Goal: Task Accomplishment & Management: Complete application form

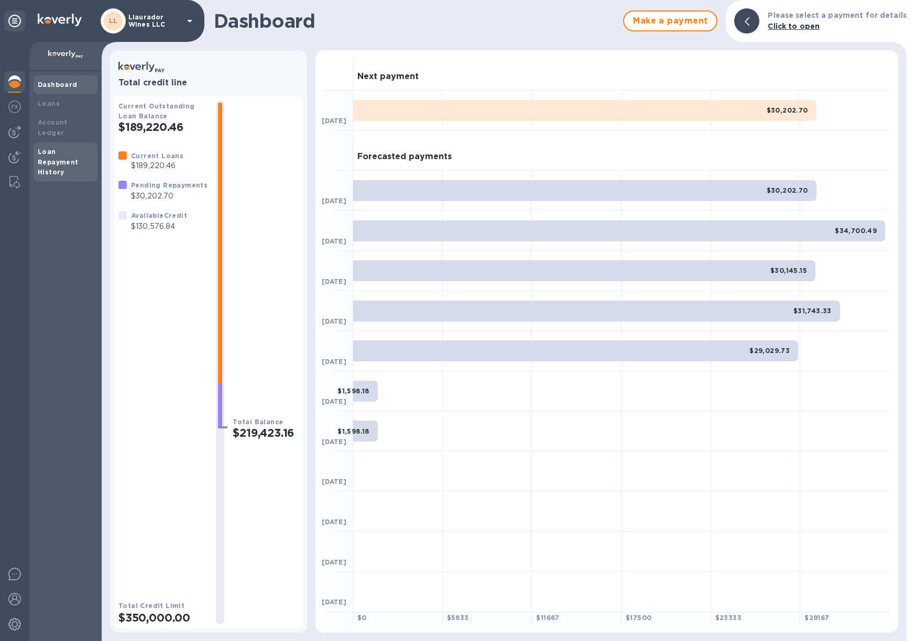
click at [55, 147] on div "Loan Repayment History" at bounding box center [66, 162] width 56 height 31
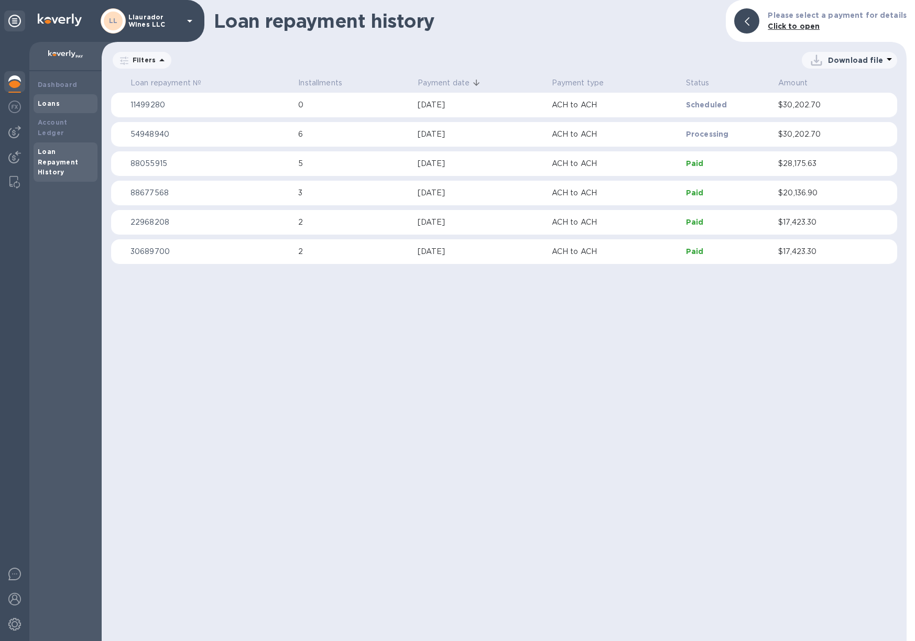
click at [60, 110] on div "Loans" at bounding box center [66, 103] width 64 height 19
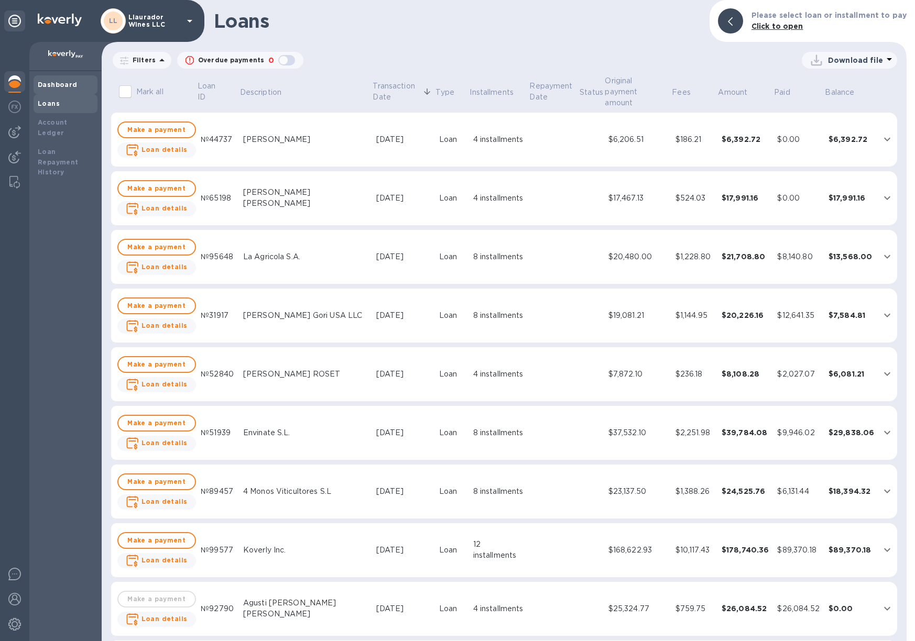
click at [59, 88] on b "Dashboard" at bounding box center [58, 85] width 40 height 8
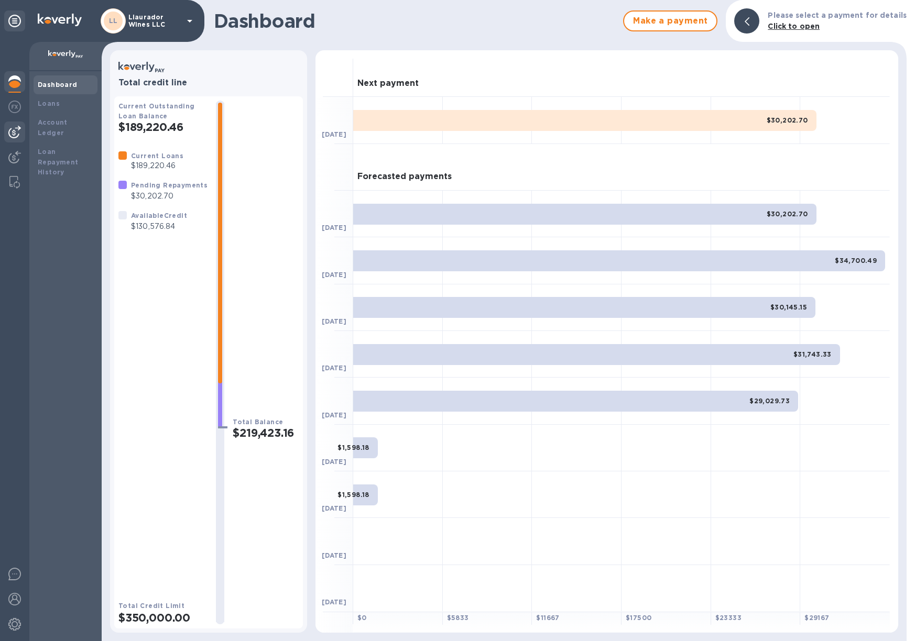
click at [18, 130] on img at bounding box center [14, 132] width 13 height 13
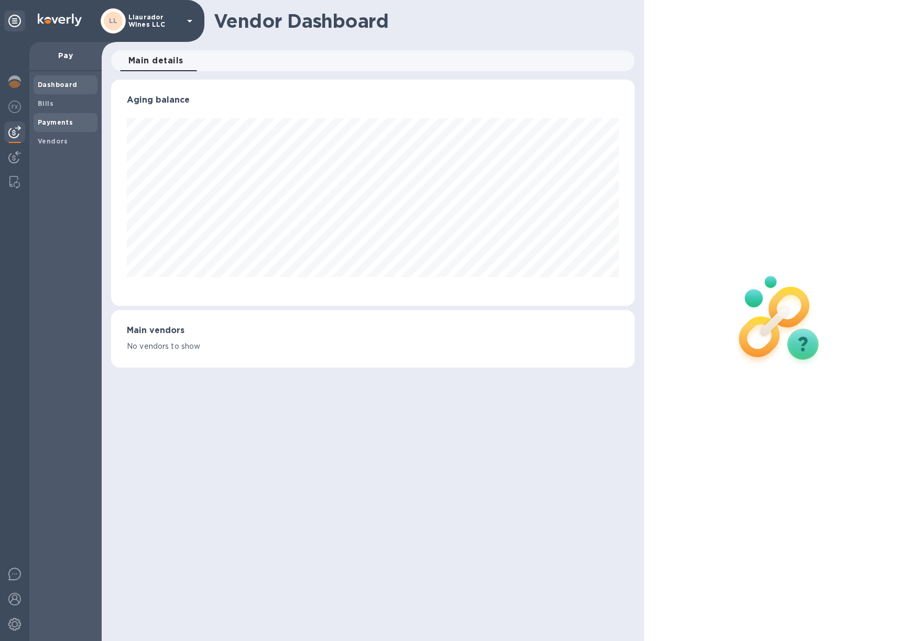
scroll to position [226, 523]
click at [56, 125] on span "Payments" at bounding box center [55, 122] width 35 height 10
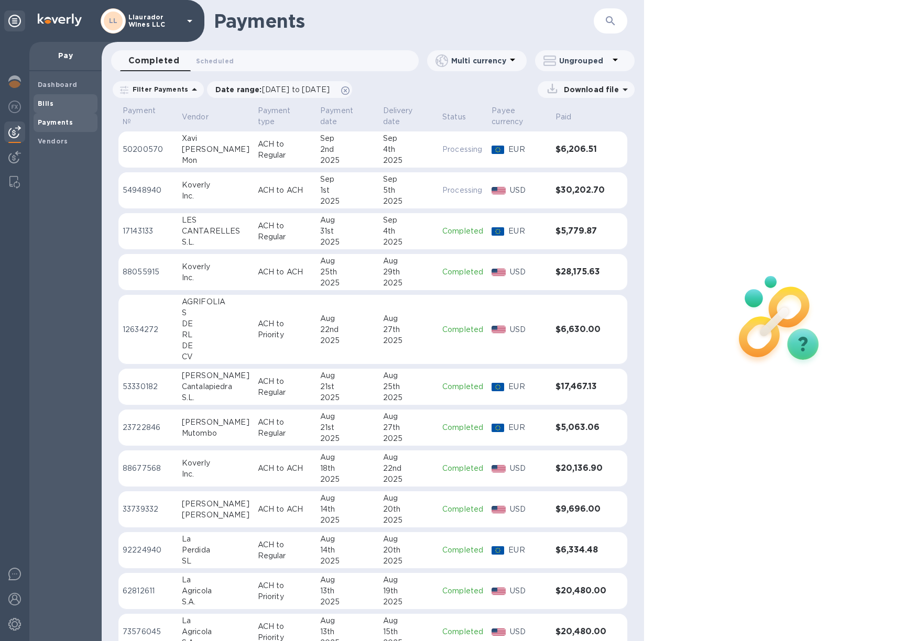
click at [57, 106] on span "Bills" at bounding box center [66, 104] width 56 height 10
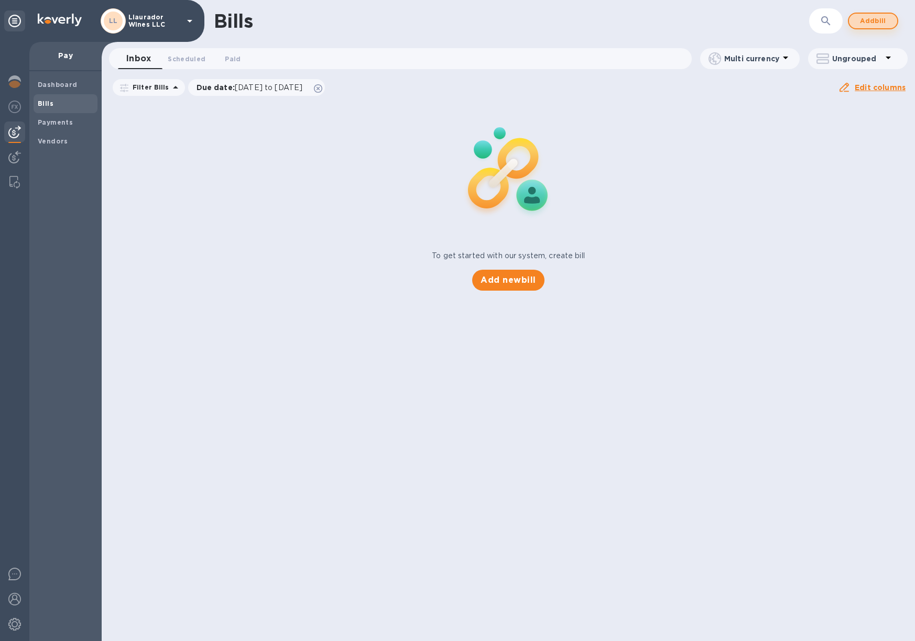
click at [873, 19] on span "Add bill" at bounding box center [872, 21] width 31 height 13
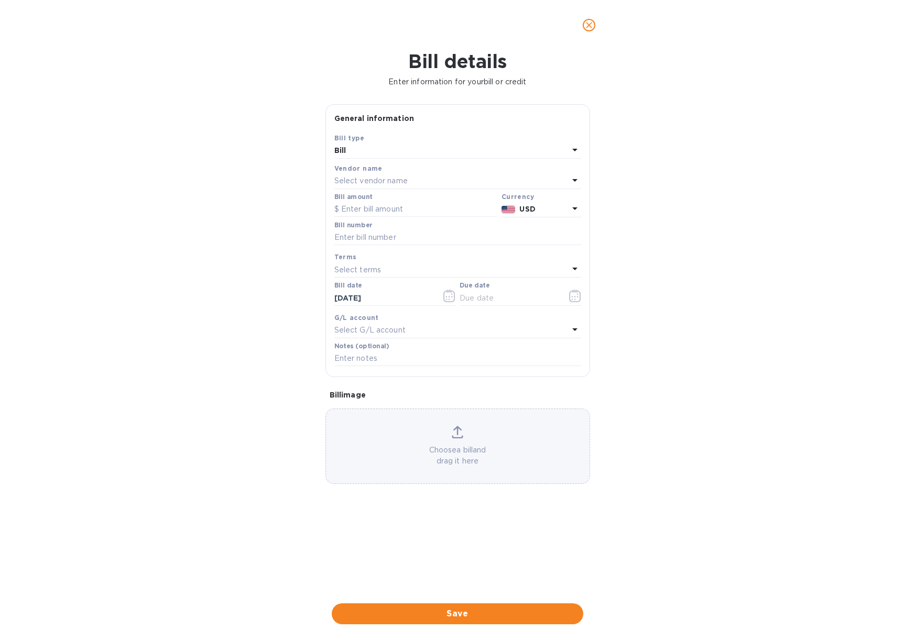
click at [368, 180] on p "Select vendor name" at bounding box center [370, 181] width 73 height 11
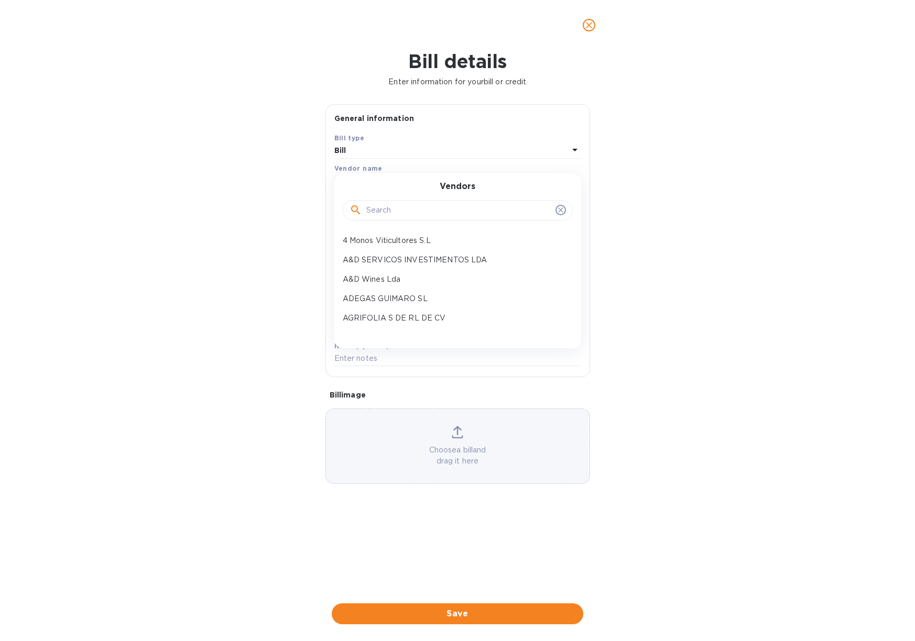
click at [395, 209] on input "text" at bounding box center [458, 211] width 185 height 16
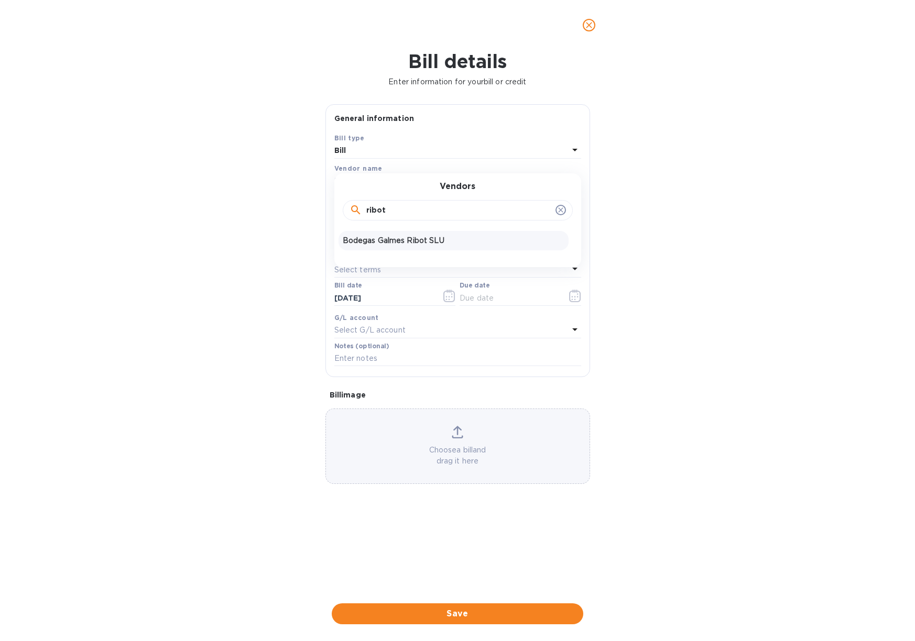
type input "ribot"
click at [397, 235] on p "Bodegas Galmes Ribot SLU" at bounding box center [454, 240] width 222 height 11
click at [374, 213] on input "text" at bounding box center [415, 210] width 163 height 16
paste input "6,271.35"
type input "6,271.35"
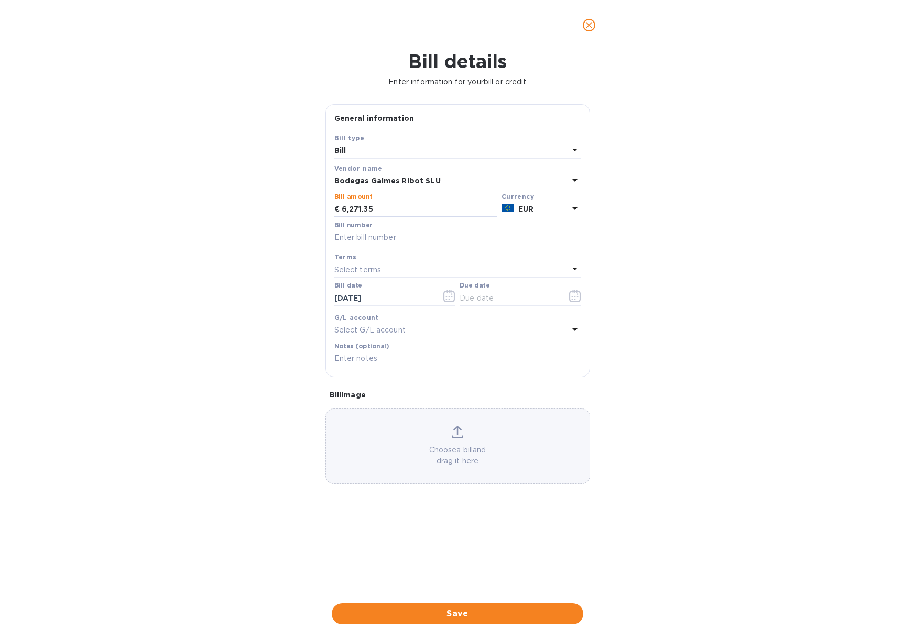
click at [356, 237] on input "text" at bounding box center [457, 238] width 247 height 16
type input "August Payment"
click at [376, 271] on p "Select terms" at bounding box center [357, 270] width 47 height 11
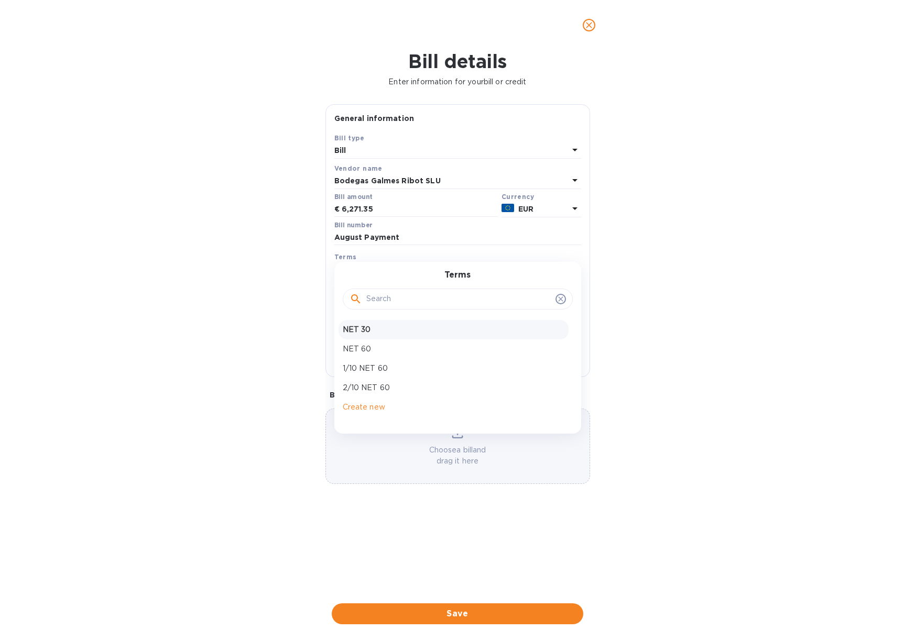
click at [382, 329] on p "NET 30" at bounding box center [454, 329] width 222 height 11
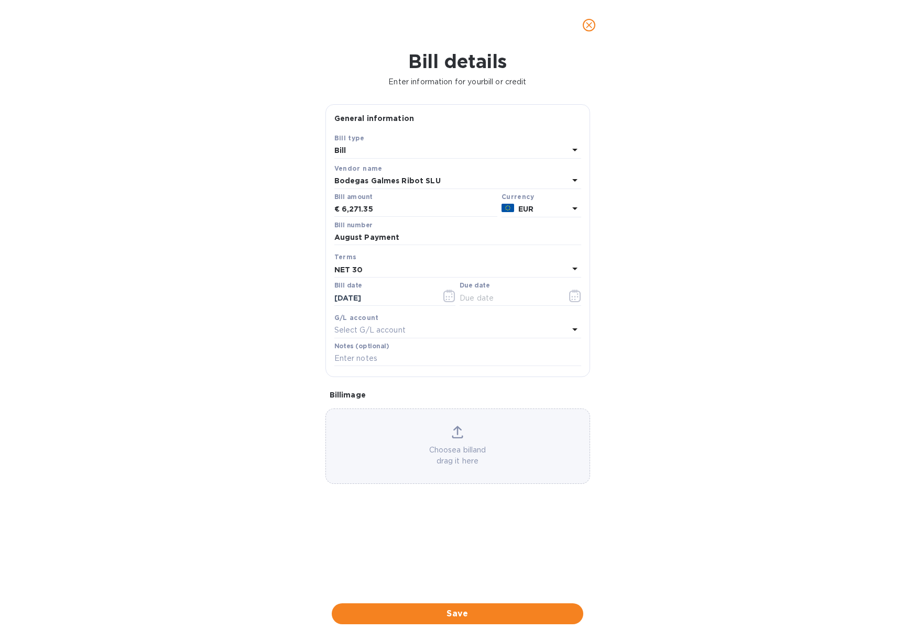
type input "[DATE]"
click at [507, 608] on span "Save" at bounding box center [457, 614] width 235 height 13
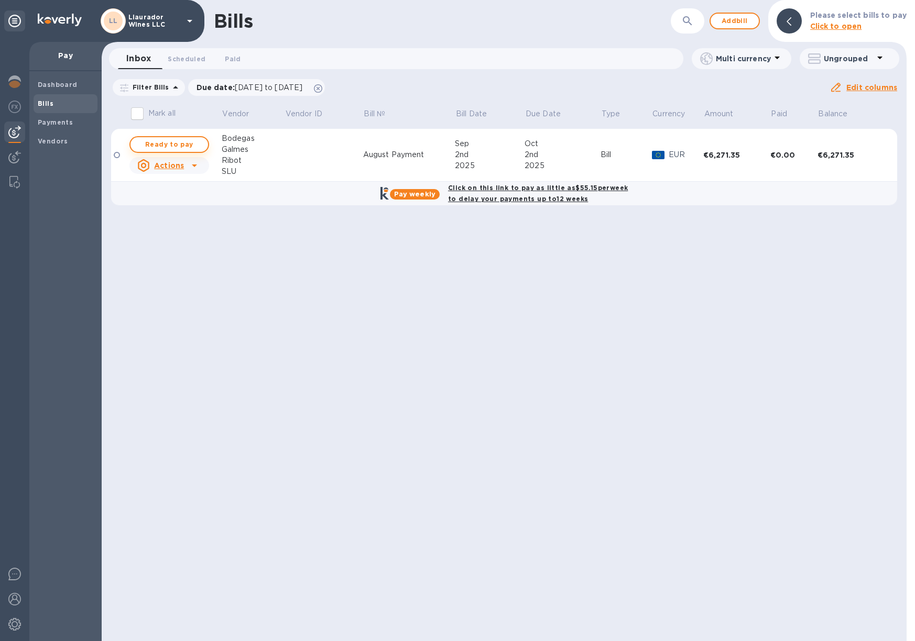
click at [181, 146] on span "Ready to pay" at bounding box center [169, 144] width 61 height 13
click at [177, 143] on span "Ready to pay" at bounding box center [169, 144] width 61 height 13
checkbox input "true"
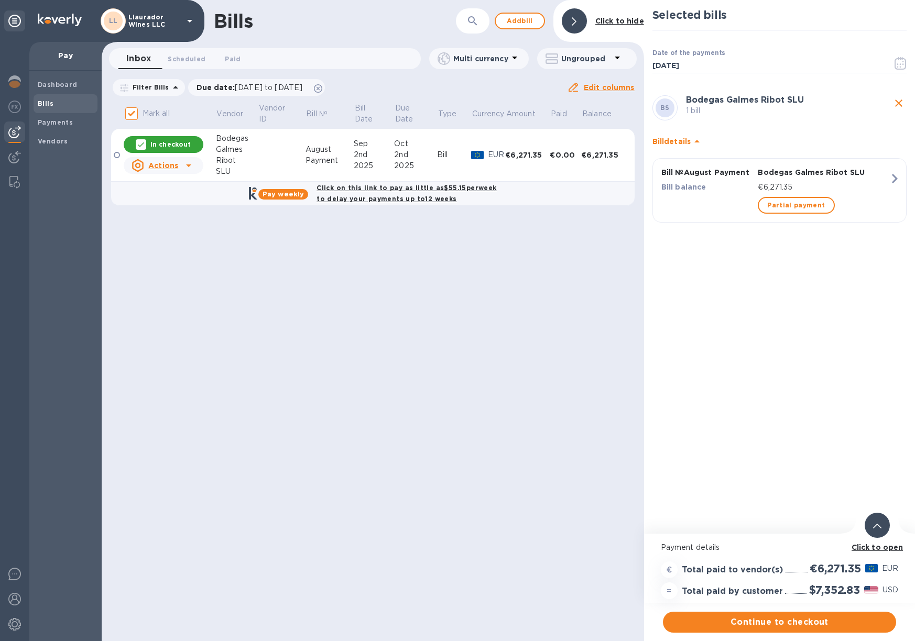
click at [879, 549] on b "Click to open" at bounding box center [878, 547] width 52 height 8
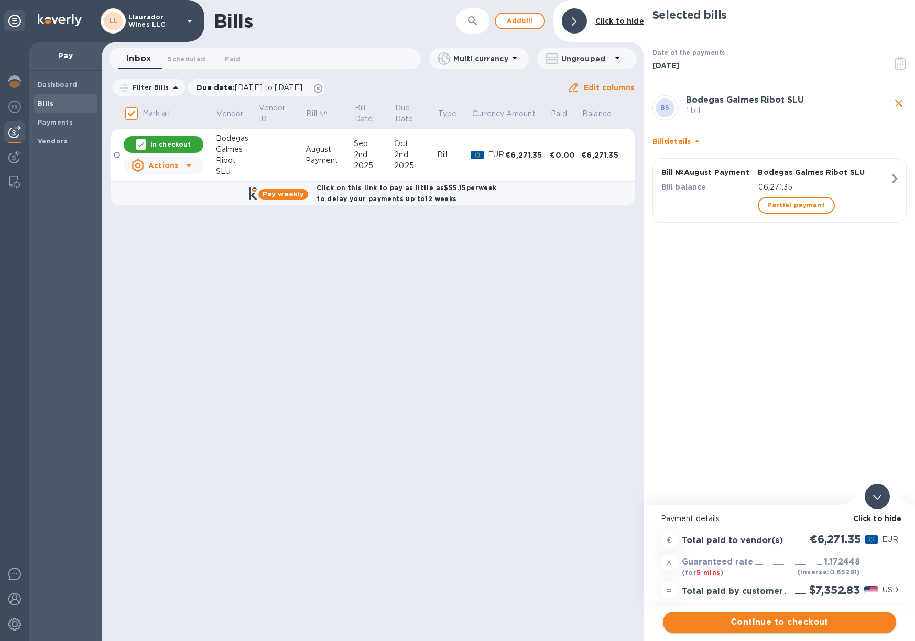
click at [787, 624] on span "Continue to checkout" at bounding box center [779, 622] width 216 height 13
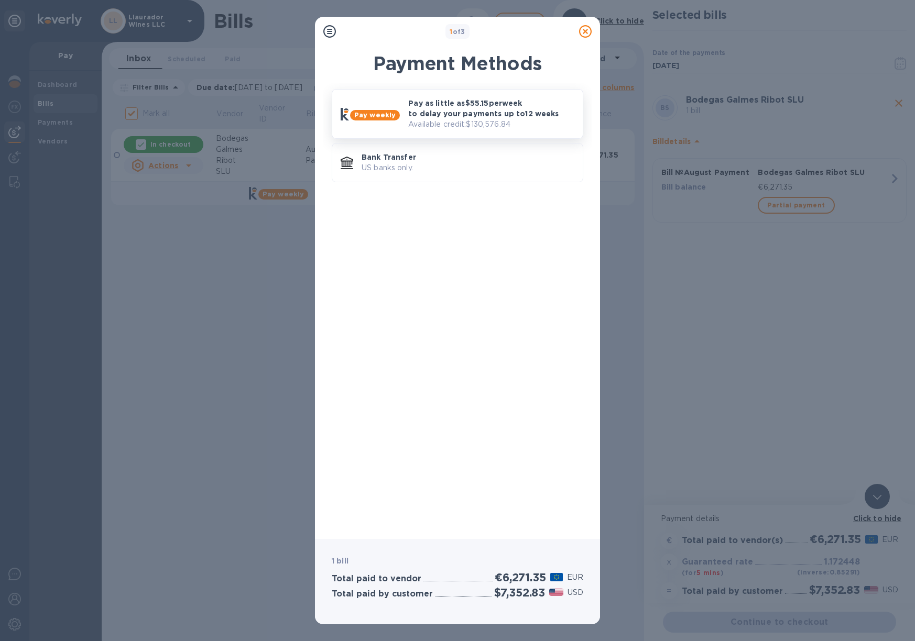
click at [424, 97] on div "Pay as little as $55.15 per week to delay your payments up to 12 weeks Availabl…" at bounding box center [491, 114] width 175 height 40
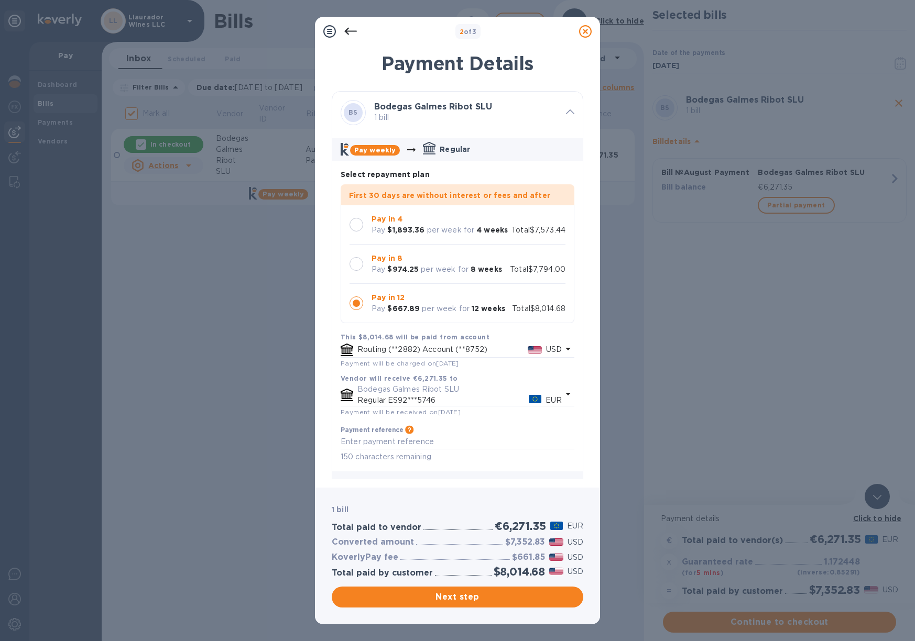
click at [356, 267] on div at bounding box center [357, 264] width 14 height 14
click at [360, 222] on div at bounding box center [357, 225] width 14 height 14
click at [362, 258] on div at bounding box center [356, 264] width 22 height 22
click at [351, 225] on div at bounding box center [357, 225] width 14 height 14
click at [497, 595] on span "Next step" at bounding box center [457, 597] width 235 height 13
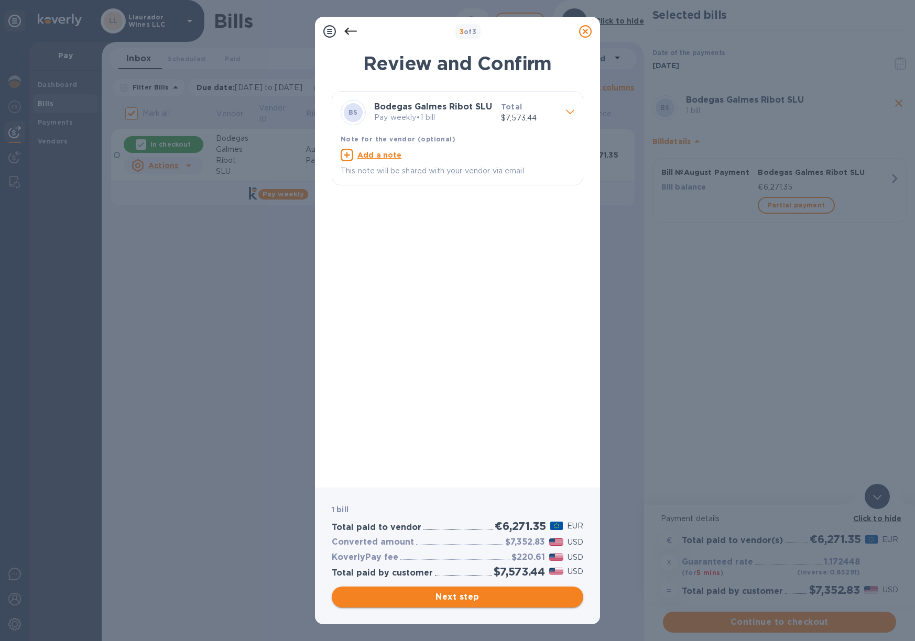
click at [470, 593] on span "Next step" at bounding box center [457, 597] width 235 height 13
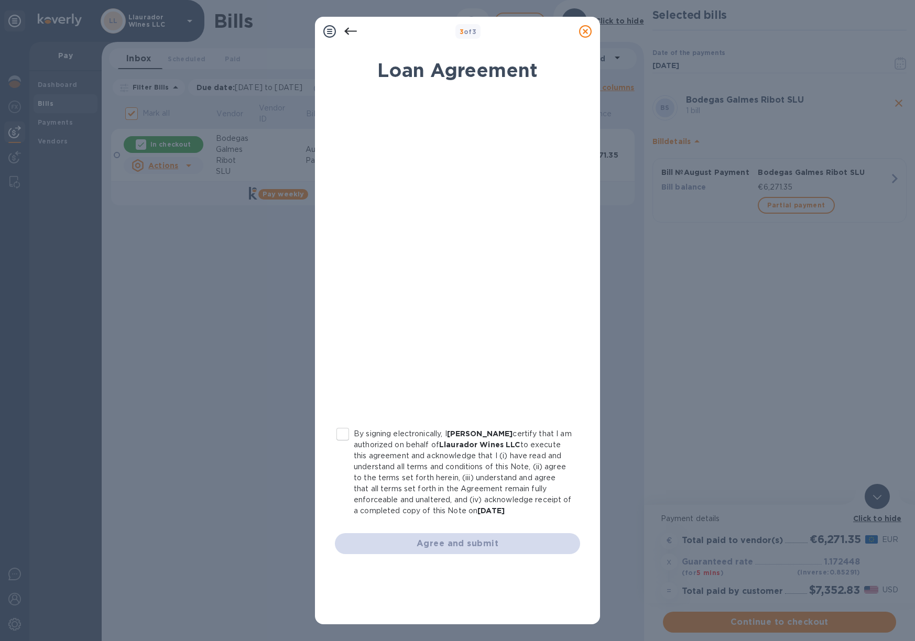
click at [349, 436] on input "By signing electronically, I [PERSON_NAME] certify that I am authorized on beha…" at bounding box center [343, 434] width 22 height 22
checkbox input "true"
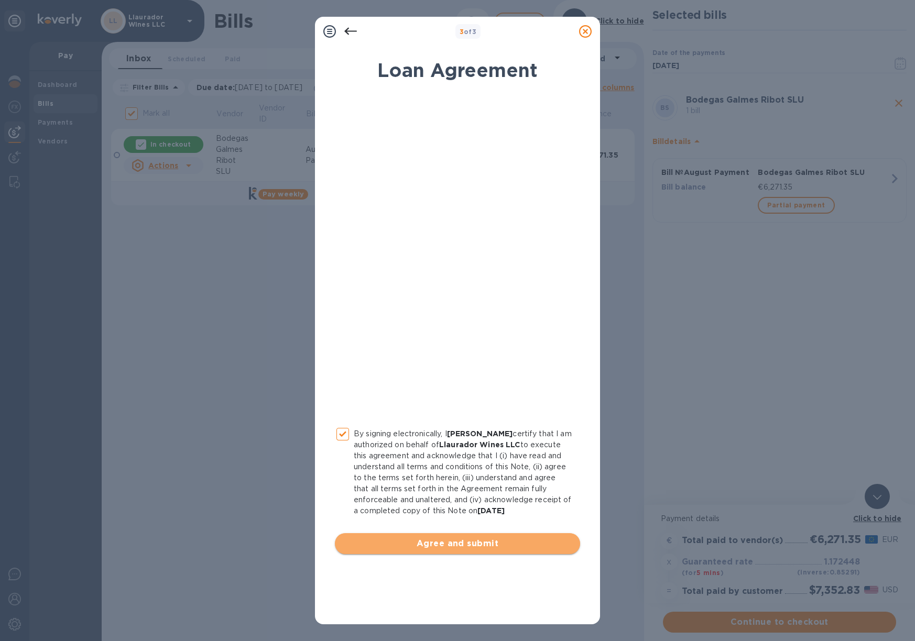
click at [518, 546] on span "Agree and submit" at bounding box center [457, 544] width 228 height 13
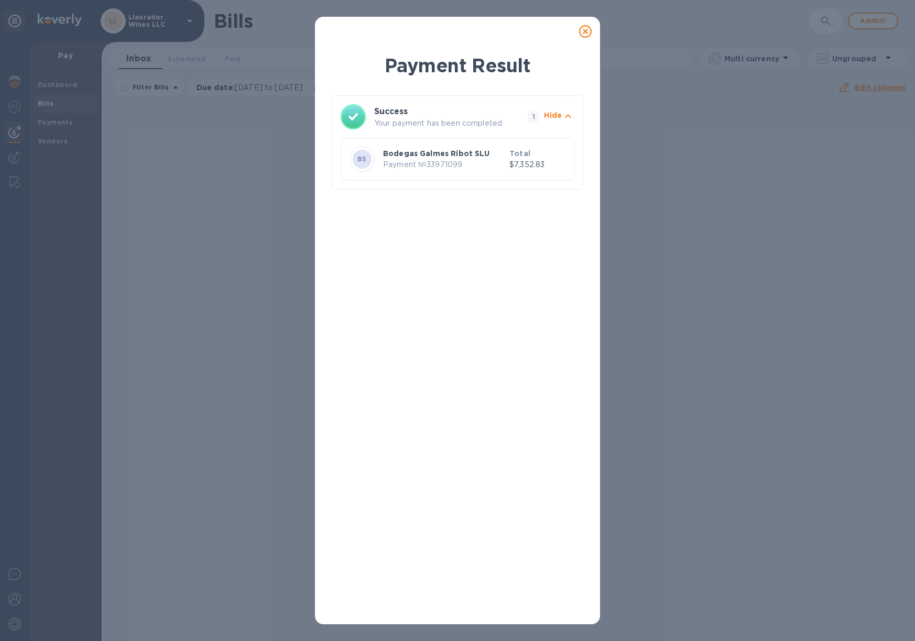
click at [587, 30] on icon at bounding box center [585, 31] width 13 height 13
